Goal: Use online tool/utility

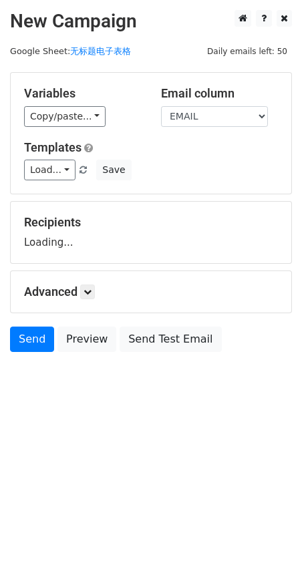
click at [51, 122] on link "Copy/paste..." at bounding box center [64, 116] width 81 height 21
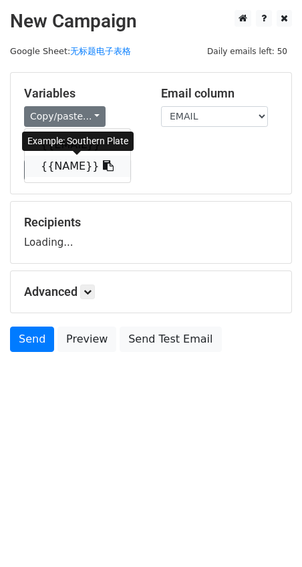
click at [53, 160] on link "{{NAME}}" at bounding box center [77, 166] width 105 height 21
